Goal: Task Accomplishment & Management: Complete application form

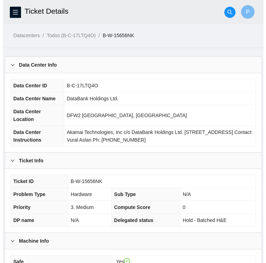
scroll to position [316, 0]
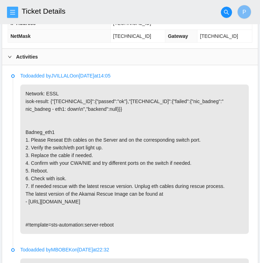
click at [14, 10] on icon "menu" at bounding box center [12, 12] width 5 height 5
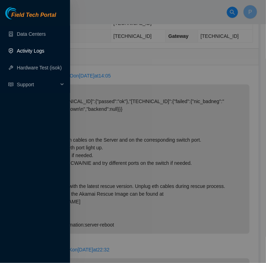
click at [39, 51] on link "Activity Logs" at bounding box center [31, 51] width 28 height 6
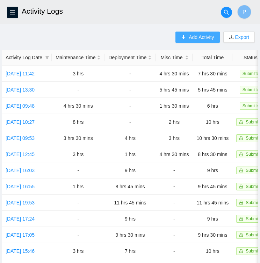
click at [193, 39] on span "Add Activity" at bounding box center [201, 37] width 25 height 8
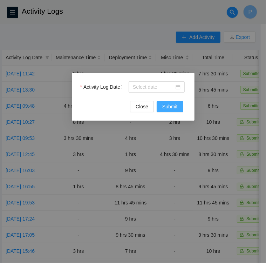
click at [168, 105] on span "Submit" at bounding box center [169, 107] width 15 height 8
click at [179, 88] on div at bounding box center [157, 87] width 48 height 8
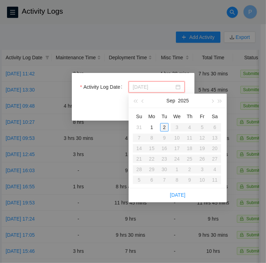
type input "2025-09-02"
click at [163, 128] on div "2" at bounding box center [164, 127] width 8 height 8
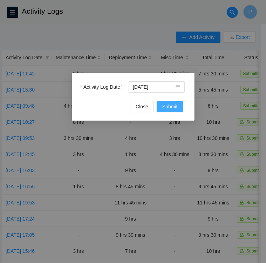
click at [173, 106] on span "Submit" at bounding box center [169, 107] width 15 height 8
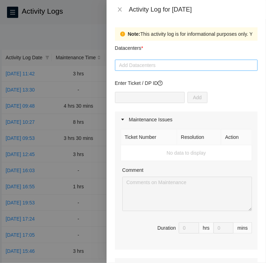
click at [155, 65] on div at bounding box center [186, 65] width 139 height 8
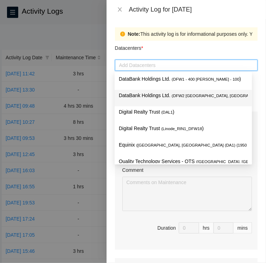
click at [152, 95] on p "DataBank Holdings Ltd. ( DFW2 Richardson, TX )" at bounding box center [183, 95] width 129 height 8
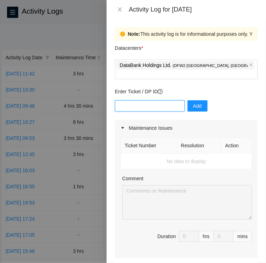
click at [152, 100] on input "text" at bounding box center [150, 105] width 70 height 11
type input "DP80405"
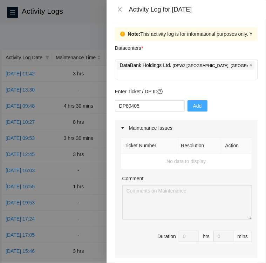
click at [194, 102] on span "Add" at bounding box center [197, 106] width 9 height 8
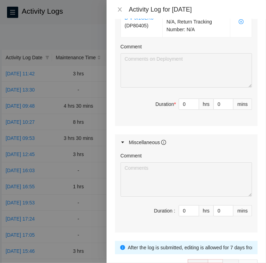
scroll to position [337, 0]
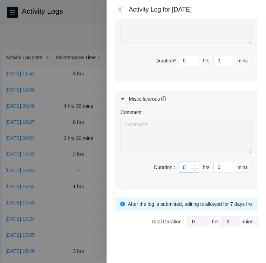
type input "1"
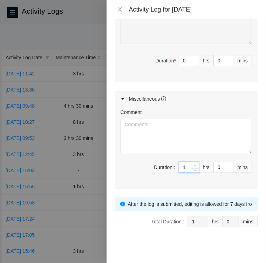
click at [194, 164] on icon "up" at bounding box center [195, 165] width 2 height 2
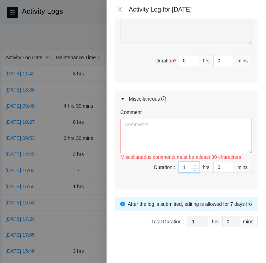
type input "2"
click at [194, 164] on icon "up" at bounding box center [195, 165] width 2 height 2
click at [203, 124] on textarea "Comment" at bounding box center [185, 136] width 131 height 34
paste textarea "Activity Log 9/2/25 Upon arrival there was only one ticket in the Field Tech po…"
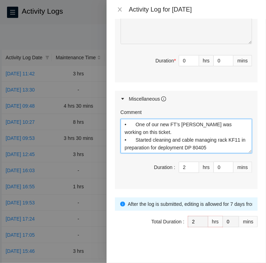
scroll to position [39, 0]
click at [237, 139] on textarea "Activity Log 9/2/25 Upon arrival there was only one ticket in the Field Tech po…" at bounding box center [185, 136] width 131 height 34
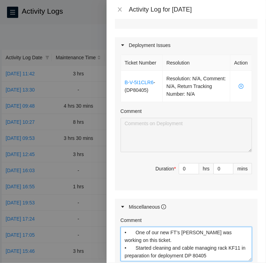
scroll to position [228, 0]
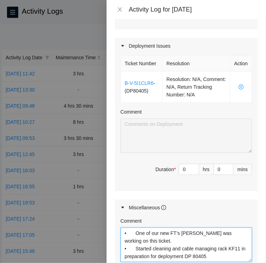
type textarea "Activity Log 9/2/25 Upon arrival there was only one ticket in the Field Tech po…"
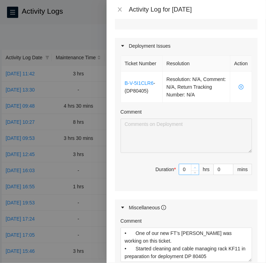
type input "1"
type input "3"
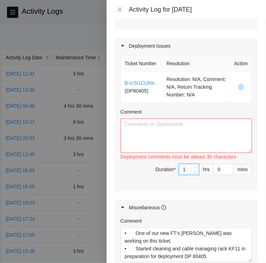
click at [194, 166] on icon "up" at bounding box center [195, 167] width 2 height 2
type input "2"
type input "4"
click at [194, 166] on icon "up" at bounding box center [195, 167] width 2 height 2
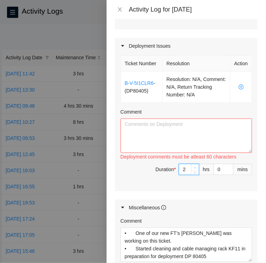
type input "3"
type input "5"
type input "4"
type input "6"
click at [194, 166] on icon "up" at bounding box center [195, 167] width 2 height 2
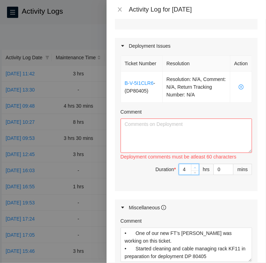
click at [194, 166] on icon "up" at bounding box center [195, 167] width 2 height 2
type input "5"
type input "7"
type input "6"
type input "8"
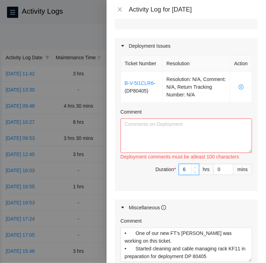
click at [194, 166] on icon "up" at bounding box center [195, 167] width 2 height 2
type input "7"
type input "9"
click at [194, 166] on icon "up" at bounding box center [195, 167] width 2 height 2
type input "8"
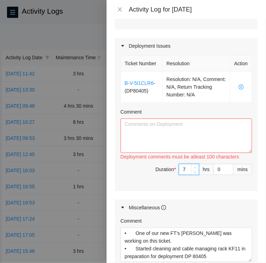
type input "10"
click at [194, 166] on icon "up" at bounding box center [195, 167] width 2 height 2
click at [216, 125] on textarea "Comment" at bounding box center [185, 135] width 131 height 34
paste textarea "• Robert informed me via Webex that the shipment was onsite. • Ken assisted me …"
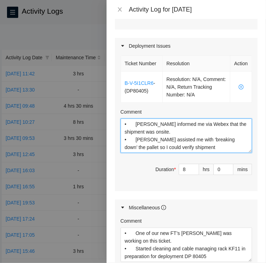
scroll to position [0, 0]
click at [131, 121] on textarea "• Robert informed me via Webex that the shipment was onsite. • Ken assisted me …" at bounding box center [185, 135] width 131 height 34
click at [133, 138] on textarea "Robert informed me via Webex that the shipment was onsite. • Ken assisted me wi…" at bounding box center [185, 135] width 131 height 34
click at [181, 146] on textarea "Robert informed me via Webex that the shipment was onsite. Ken assisted me with…" at bounding box center [185, 135] width 131 height 34
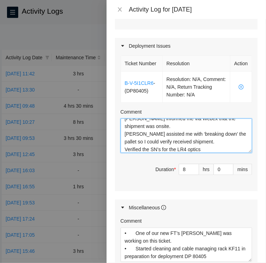
click at [148, 145] on textarea "Robert informed me via Webex that the shipment was onsite. Ken assisted me with…" at bounding box center [185, 135] width 131 height 34
click at [225, 145] on textarea "Robert informed me via Webex that the shipment was onsite. Ken assisted me with…" at bounding box center [185, 135] width 131 height 34
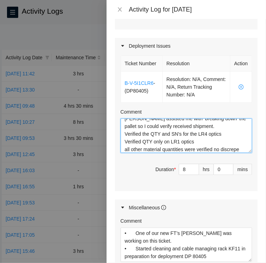
scroll to position [29, 0]
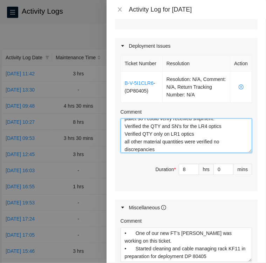
click at [211, 139] on textarea "Robert informed me via Webex that the shipment was onsite. Ken assisted me with…" at bounding box center [185, 135] width 131 height 34
click at [167, 148] on textarea "Robert informed me via Webex that the shipment was onsite. Ken assisted me with…" at bounding box center [185, 135] width 131 height 34
click at [211, 139] on textarea "Robert informed me via Webex that the shipment was onsite. Ken assisted me with…" at bounding box center [185, 135] width 131 height 34
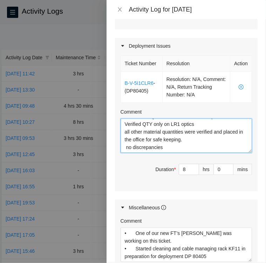
scroll to position [46, 0]
click at [173, 138] on textarea "Robert informed me via Webex that the shipment was onsite. Ken assisted me with…" at bounding box center [185, 135] width 131 height 34
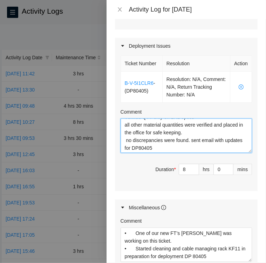
click at [177, 146] on textarea "Robert informed me via Webex that the shipment was onsite. Ken assisted me with…" at bounding box center [185, 135] width 131 height 34
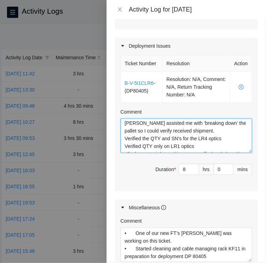
scroll to position [17, 0]
click at [220, 135] on textarea "Robert informed me via Webex that the shipment was onsite. Ken assisted me with…" at bounding box center [185, 135] width 131 height 34
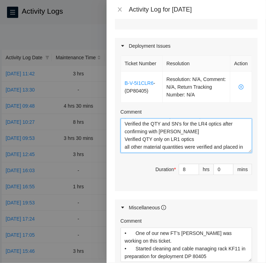
scroll to position [32, 0]
click at [123, 137] on textarea "Robert informed me via Webex that the shipment was onsite. Ken assisted me with…" at bounding box center [185, 135] width 131 height 34
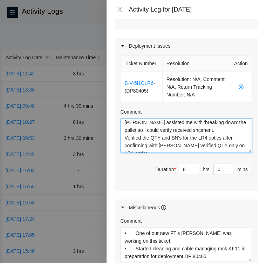
scroll to position [18, 0]
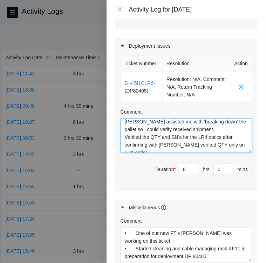
click at [192, 128] on textarea "Robert informed me via Webex that the shipment was onsite. Ken assisted me with…" at bounding box center [185, 135] width 131 height 34
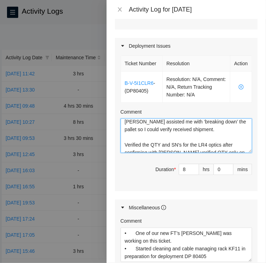
scroll to position [26, 0]
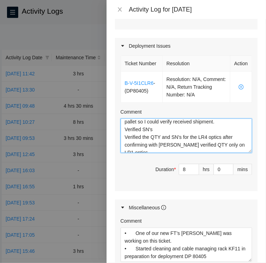
click at [157, 125] on textarea "Robert informed me via Webex that the shipment was onsite. Ken assisted me with…" at bounding box center [185, 135] width 131 height 34
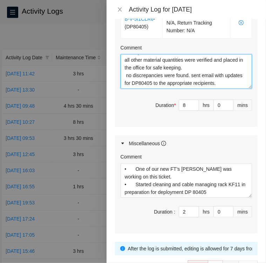
scroll to position [69, 0]
click at [201, 66] on textarea "Robert informed me via Webex that the shipment was onsite. Ken assisted me with…" at bounding box center [185, 71] width 131 height 34
click at [227, 75] on textarea "Robert informed me via Webex that the shipment was onsite. Ken assisted me with…" at bounding box center [185, 71] width 131 height 34
type textarea "Robert informed me via Webex that the shipment was onsite. Ken assisted me with…"
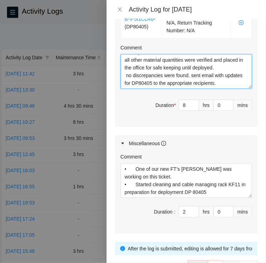
scroll to position [337, 0]
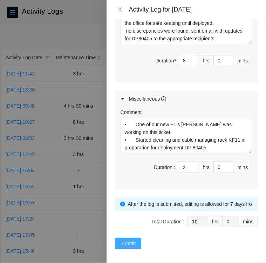
click at [128, 240] on span "Submit" at bounding box center [127, 243] width 15 height 8
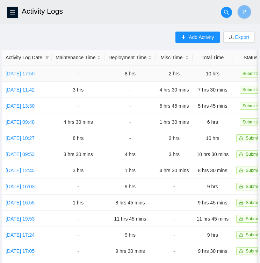
click at [35, 72] on link "Tue, 02 Sep 2025 17:50" at bounding box center [20, 74] width 29 height 6
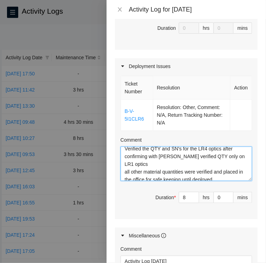
scroll to position [28, 0]
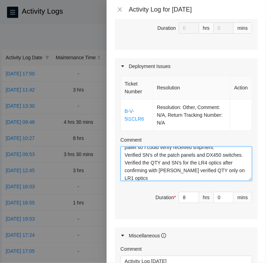
drag, startPoint x: 124, startPoint y: 145, endPoint x: 202, endPoint y: 151, distance: 78.3
click at [202, 151] on textarea "Robert informed me via Webex that the shipment was onsite. Ken assisted me with…" at bounding box center [185, 163] width 131 height 34
drag, startPoint x: 123, startPoint y: 160, endPoint x: 218, endPoint y: 160, distance: 94.9
click at [218, 160] on textarea "Robert informed me via Webex that the shipment was onsite. Ken assisted me with…" at bounding box center [185, 163] width 131 height 34
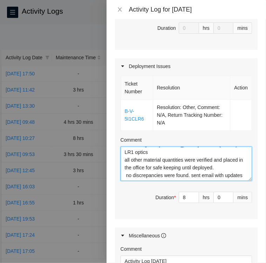
scroll to position [59, 0]
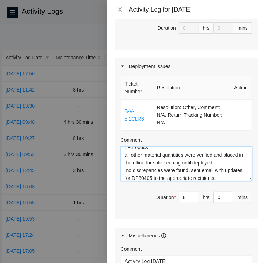
drag, startPoint x: 221, startPoint y: 160, endPoint x: 224, endPoint y: 146, distance: 14.4
click at [224, 146] on textarea "Robert informed me via Webex that the shipment was onsite. Ken assisted me with…" at bounding box center [185, 163] width 131 height 34
click at [170, 152] on textarea "Robert informed me via Webex that the shipment was onsite. Ken assisted me with…" at bounding box center [185, 163] width 131 height 34
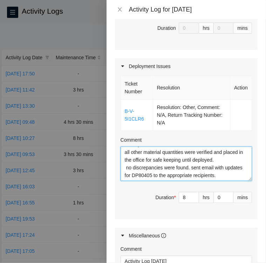
scroll to position [77, 0]
drag, startPoint x: 124, startPoint y: 153, endPoint x: 239, endPoint y: 164, distance: 115.4
click at [239, 164] on textarea "Robert informed me via Webex that the shipment was onsite. Ken assisted me with…" at bounding box center [185, 163] width 131 height 34
click at [202, 165] on textarea "Robert informed me via Webex that the shipment was onsite. Ken assisted me with…" at bounding box center [185, 163] width 131 height 34
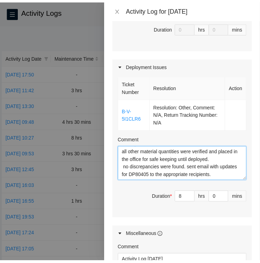
scroll to position [337, 0]
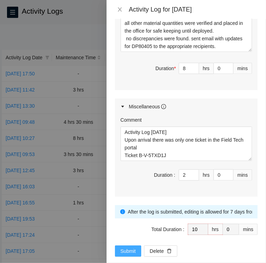
click at [121, 247] on span "Submit" at bounding box center [127, 251] width 15 height 8
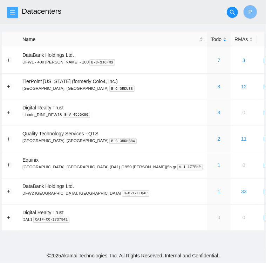
click at [9, 9] on span "menu" at bounding box center [12, 12] width 11 height 6
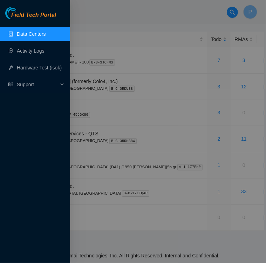
click at [81, 13] on div at bounding box center [133, 131] width 266 height 263
